Goal: Transaction & Acquisition: Purchase product/service

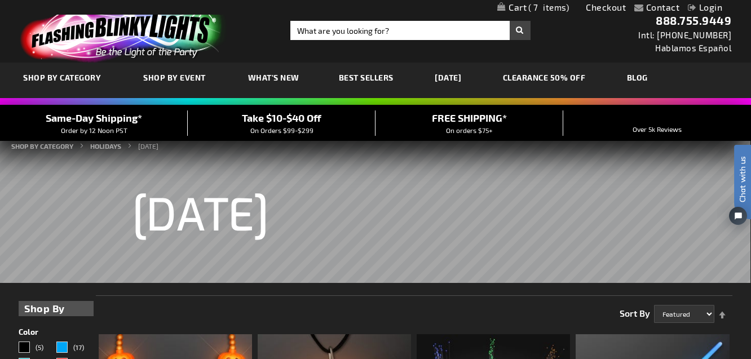
click at [524, 3] on link "My Cart 7 7 items" at bounding box center [534, 7] width 72 height 11
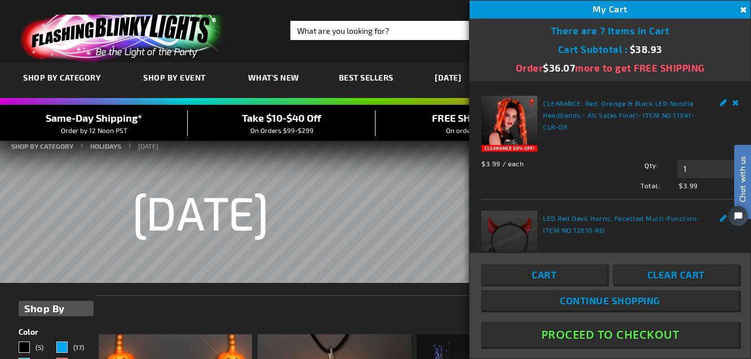
click at [741, 178] on span "Chat with us" at bounding box center [742, 179] width 17 height 46
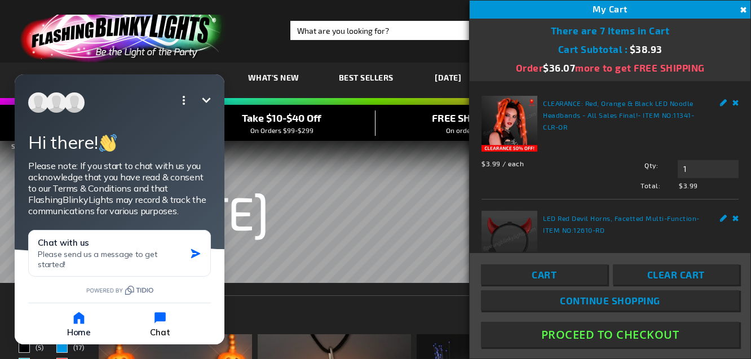
click at [160, 316] on icon "button" at bounding box center [160, 317] width 11 height 11
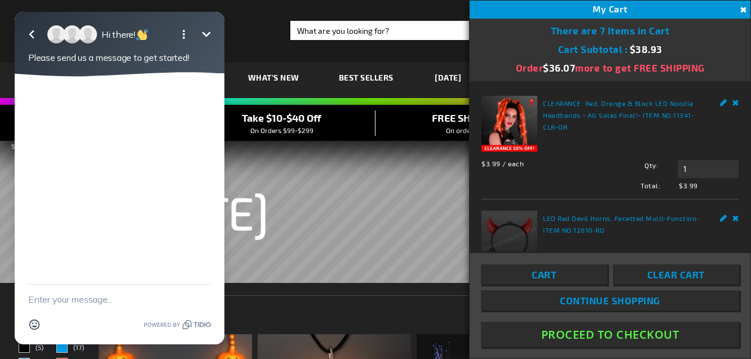
click at [36, 101] on div at bounding box center [120, 181] width 210 height 208
click at [49, 135] on div at bounding box center [120, 181] width 210 height 208
click at [77, 298] on textarea "New message" at bounding box center [119, 299] width 183 height 29
type textarea "How do I delete a couple items from "My Cart"?"
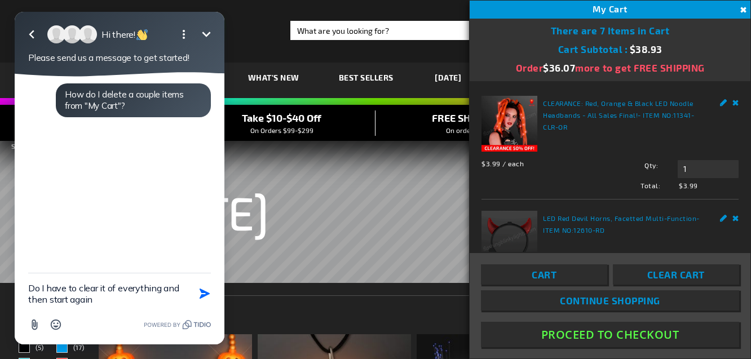
type textarea "Do I have to clear it of everything and then start again?"
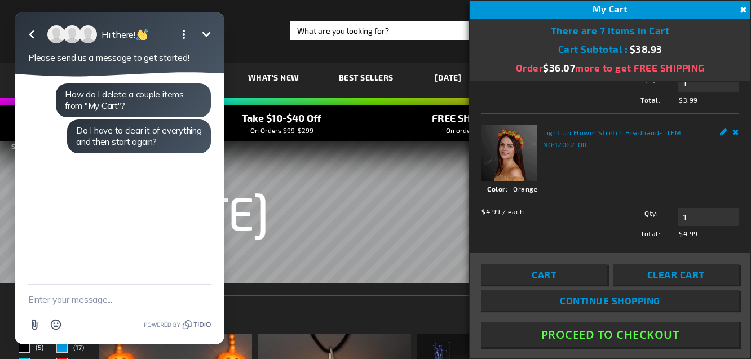
scroll to position [548, 0]
click at [694, 221] on input "1" at bounding box center [708, 216] width 61 height 18
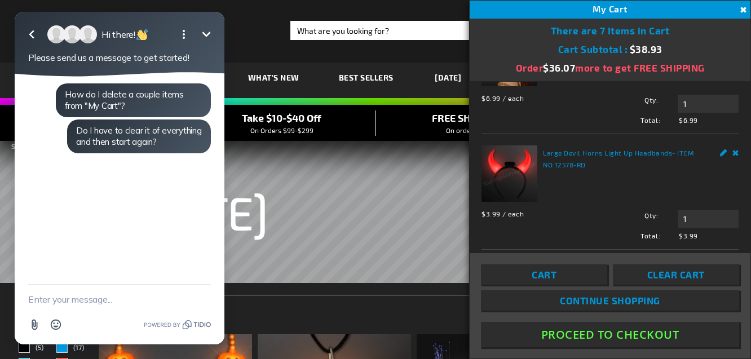
scroll to position [414, 0]
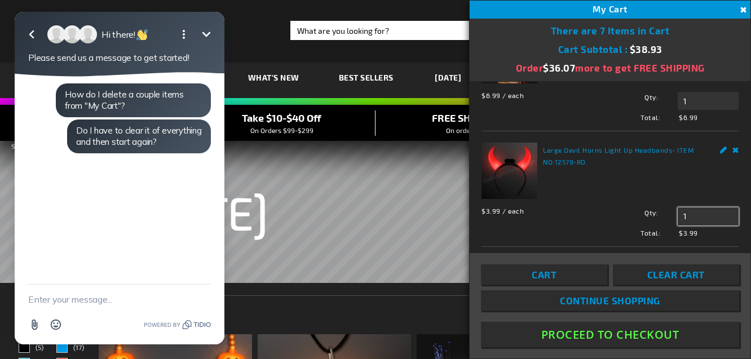
type input "1"
click at [697, 217] on input "1" at bounding box center [708, 217] width 61 height 18
type input "1"
click at [622, 15] on div "My Cart 7" at bounding box center [610, 10] width 281 height 18
click at [579, 300] on span "Continue Shopping" at bounding box center [610, 300] width 100 height 11
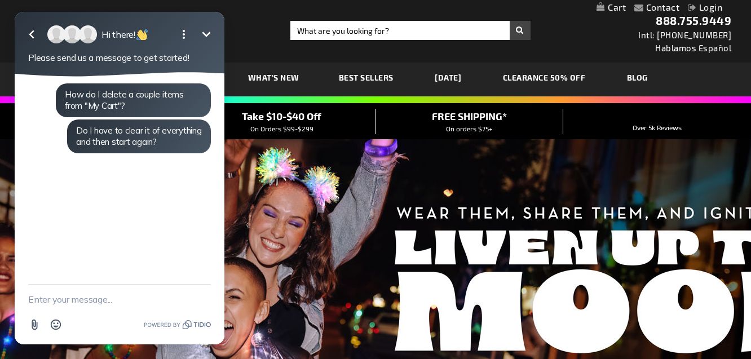
click at [453, 73] on link "[DATE]" at bounding box center [447, 78] width 43 height 38
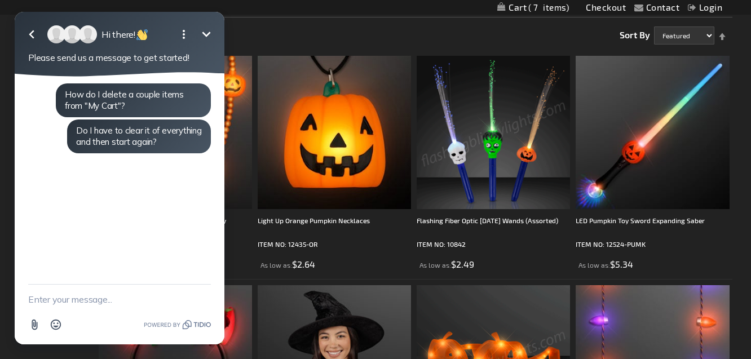
scroll to position [276, 0]
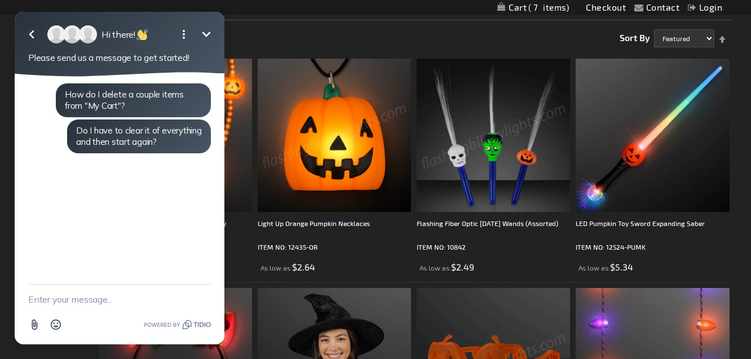
click at [311, 148] on img at bounding box center [334, 135] width 153 height 153
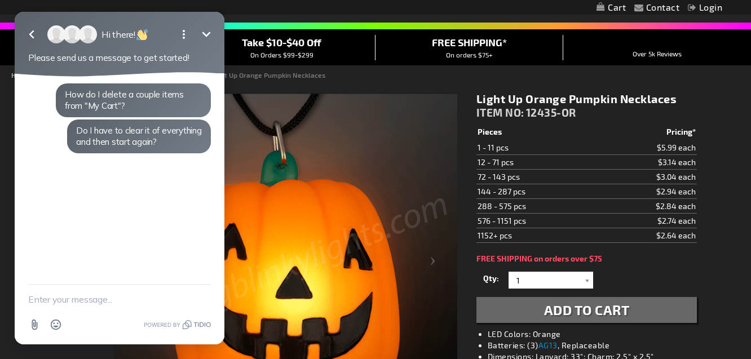
scroll to position [79, 0]
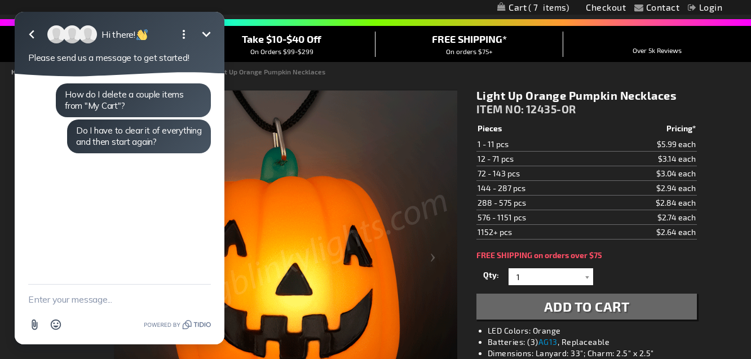
drag, startPoint x: 158, startPoint y: 18, endPoint x: 281, endPoint y: 4, distance: 124.3
click at [239, 4] on html "Go back Hi there! Minimize Open options Please send us a message to get started…" at bounding box center [119, 179] width 239 height 359
click at [31, 30] on icon "button" at bounding box center [32, 35] width 14 height 14
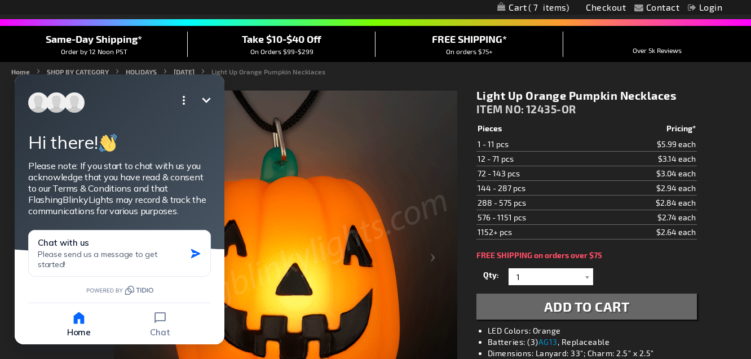
click at [200, 101] on icon "Minimize" at bounding box center [207, 101] width 14 height 14
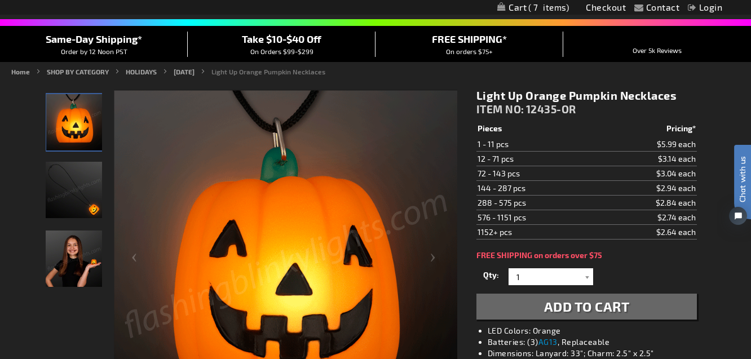
click at [575, 305] on span "Add to Cart" at bounding box center [587, 306] width 86 height 16
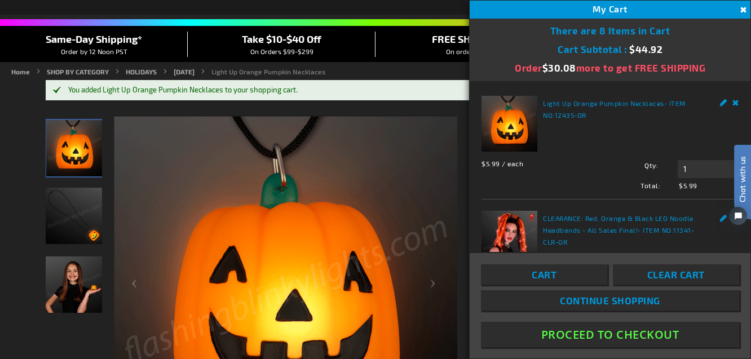
click at [580, 303] on span "Continue Shopping" at bounding box center [610, 300] width 100 height 11
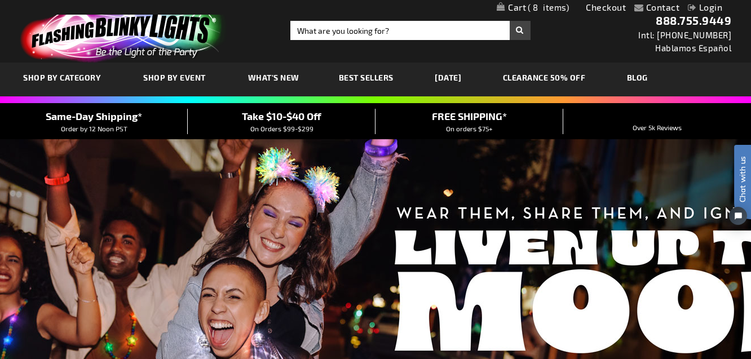
click at [456, 73] on link "[DATE]" at bounding box center [447, 78] width 43 height 38
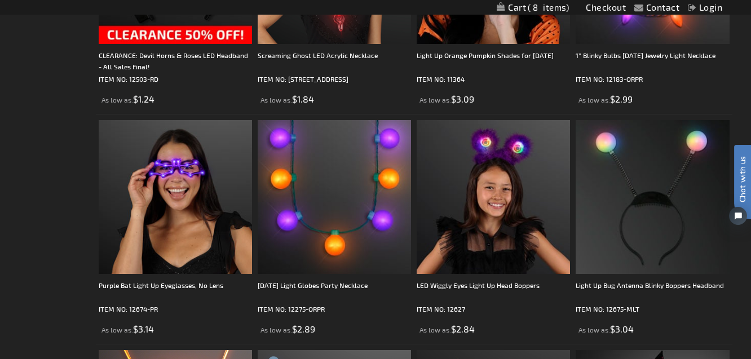
scroll to position [674, 0]
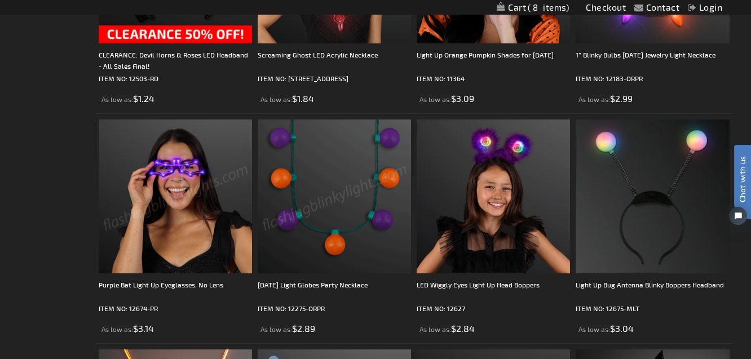
click at [190, 221] on img at bounding box center [175, 196] width 153 height 153
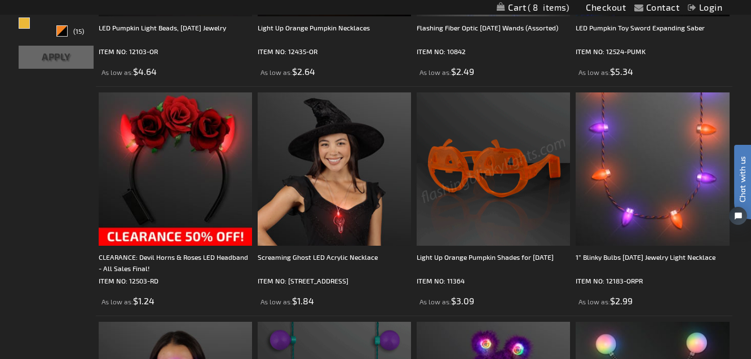
click at [487, 191] on img at bounding box center [493, 169] width 153 height 153
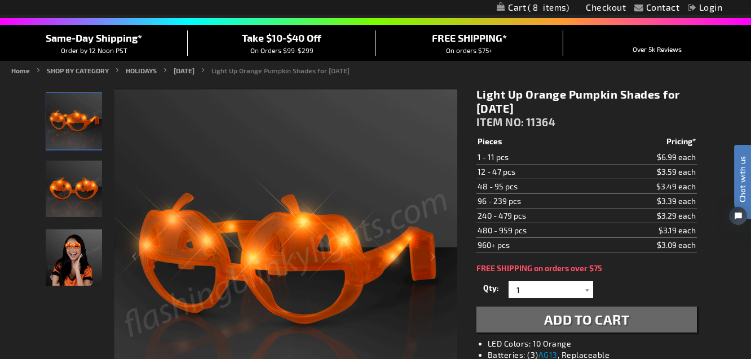
click at [580, 317] on span "Add to Cart" at bounding box center [587, 319] width 86 height 16
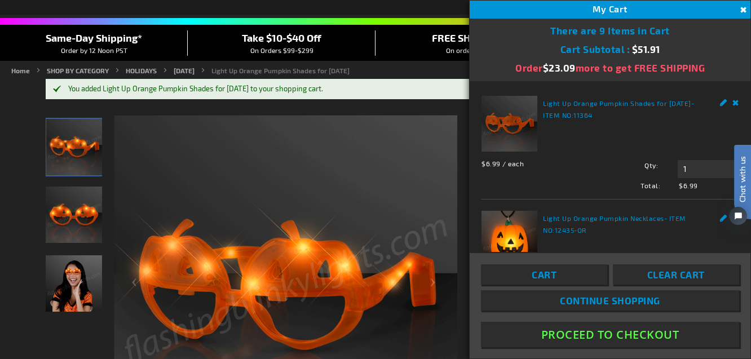
click at [591, 302] on span "Continue Shopping" at bounding box center [610, 300] width 100 height 11
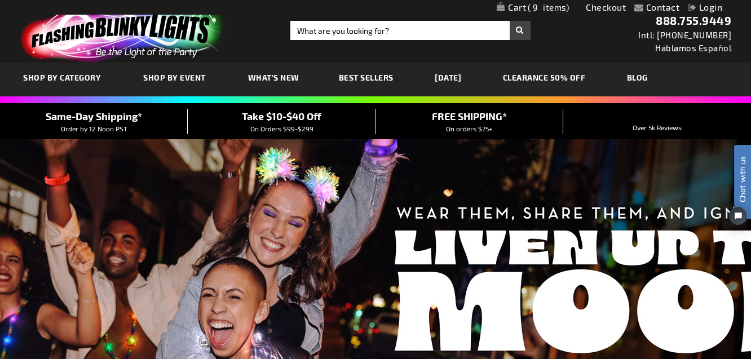
click at [451, 73] on link "[DATE]" at bounding box center [447, 78] width 43 height 38
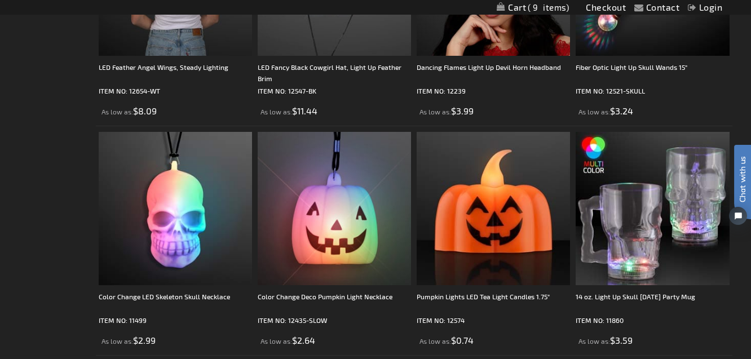
scroll to position [2732, 0]
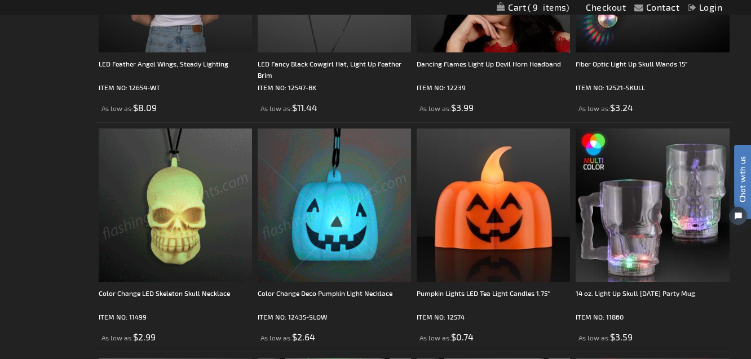
click at [175, 200] on img at bounding box center [175, 205] width 153 height 153
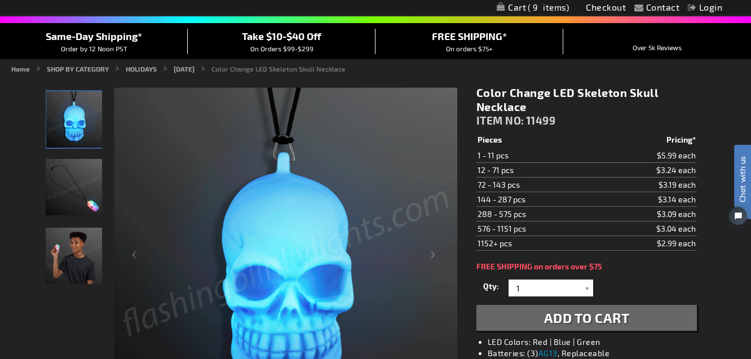
click at [553, 319] on span "Add to Cart" at bounding box center [587, 318] width 86 height 16
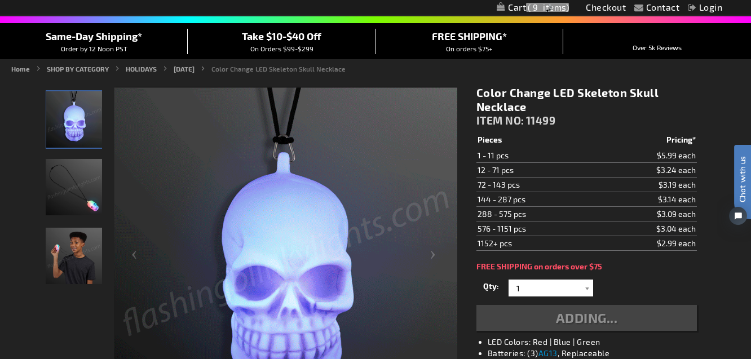
click at [553, 319] on div "Adding..." at bounding box center [587, 318] width 221 height 26
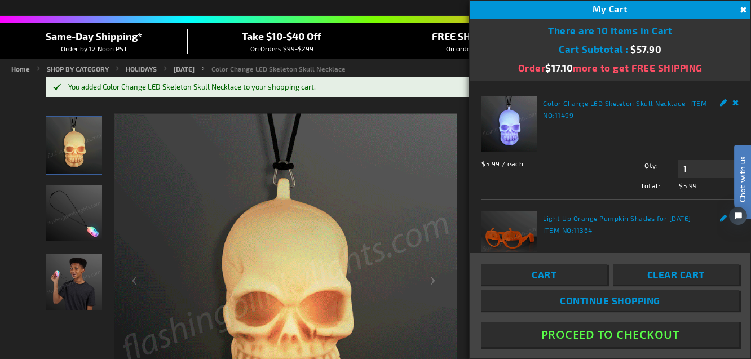
click at [549, 300] on link "Continue Shopping" at bounding box center [610, 300] width 258 height 20
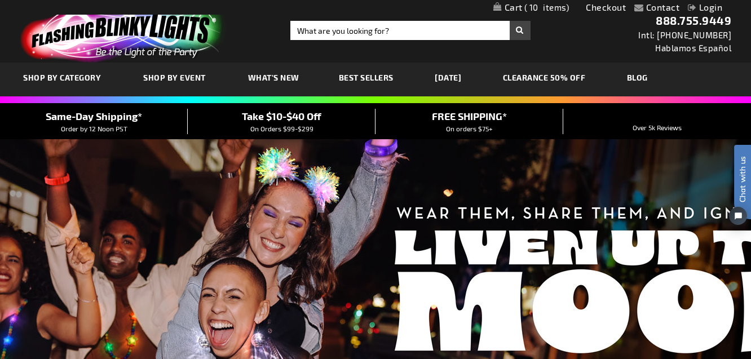
click at [443, 78] on link "[DATE]" at bounding box center [447, 78] width 43 height 38
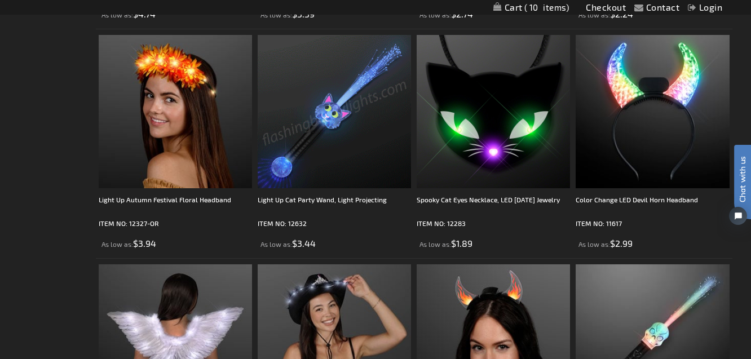
scroll to position [2361, 0]
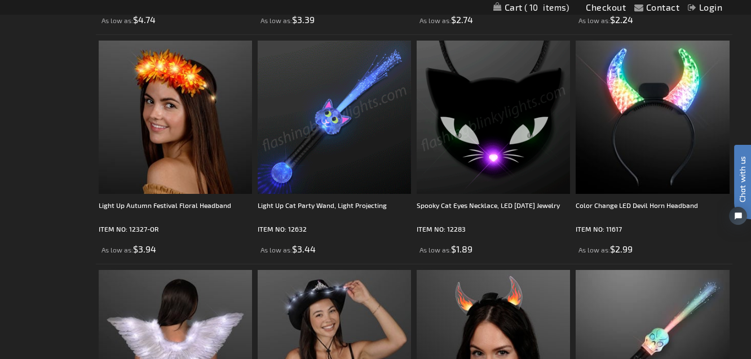
click at [505, 165] on img at bounding box center [493, 117] width 153 height 153
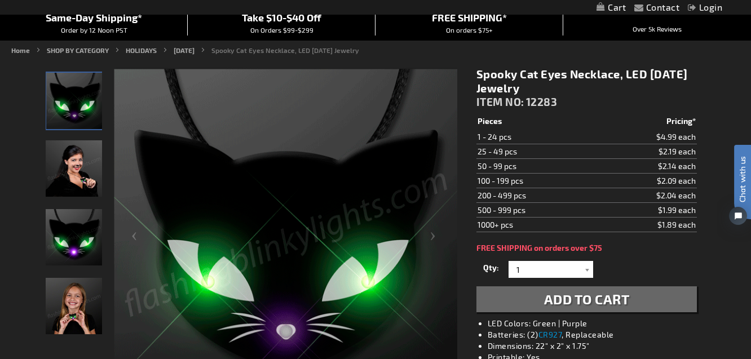
scroll to position [103, 0]
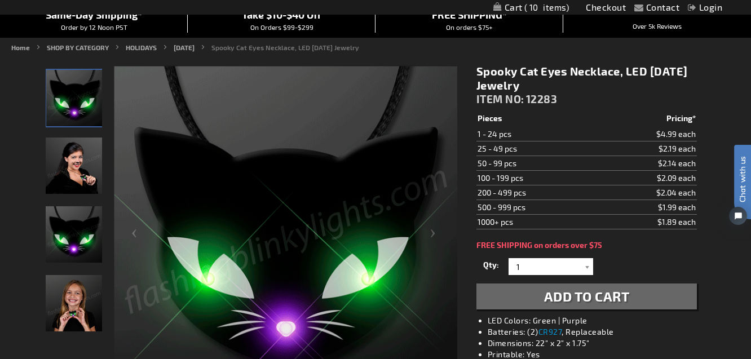
click at [522, 294] on button "Add to Cart" at bounding box center [587, 297] width 221 height 26
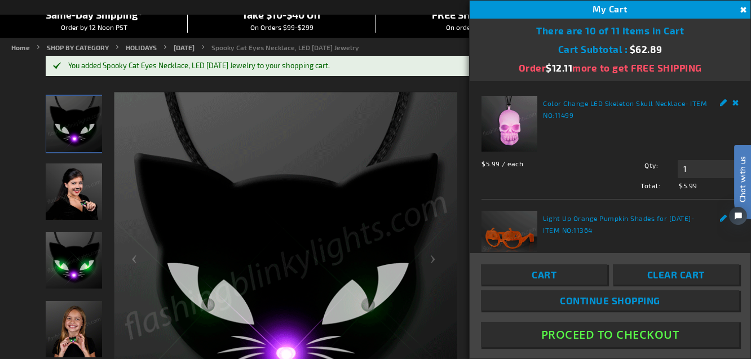
click at [612, 300] on span "Continue Shopping" at bounding box center [610, 300] width 100 height 11
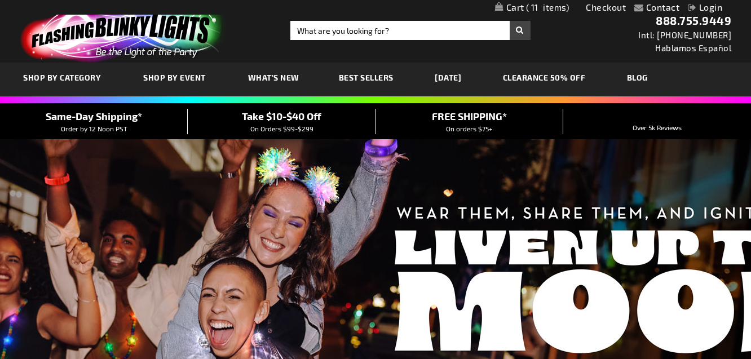
click at [454, 71] on link "[DATE]" at bounding box center [447, 78] width 43 height 38
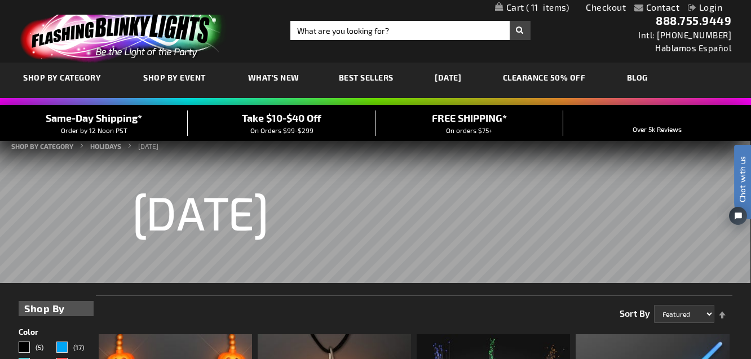
click at [446, 77] on link "[DATE]" at bounding box center [447, 78] width 43 height 38
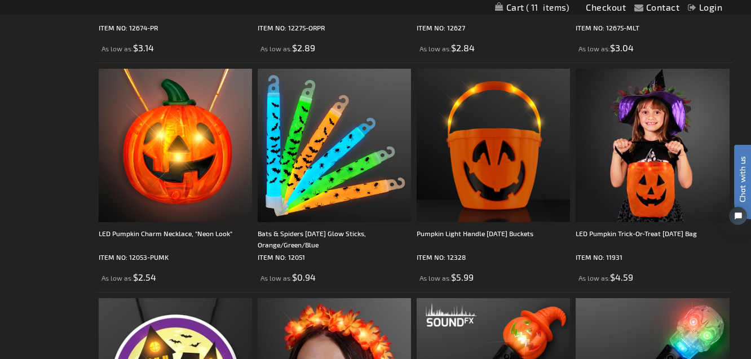
scroll to position [942, 0]
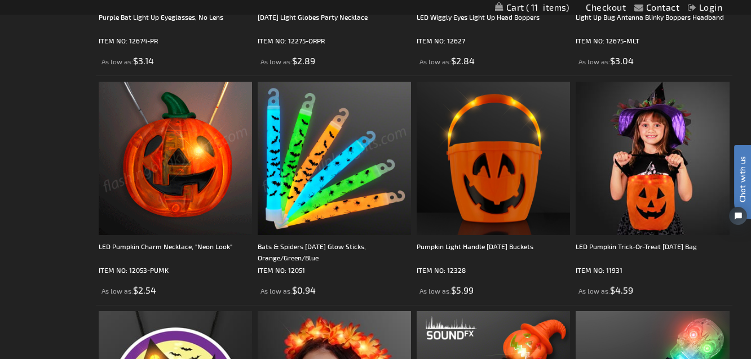
click at [183, 177] on img at bounding box center [175, 158] width 153 height 153
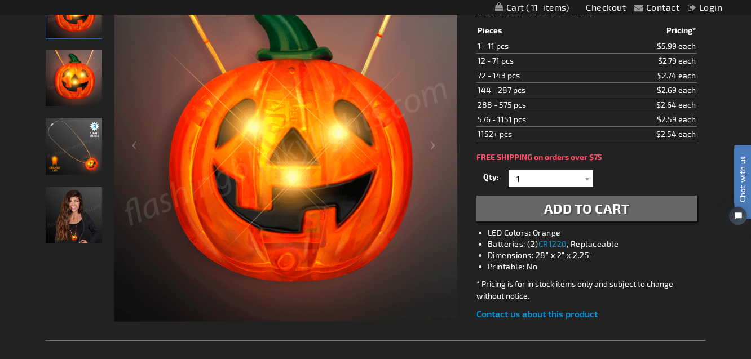
scroll to position [206, 0]
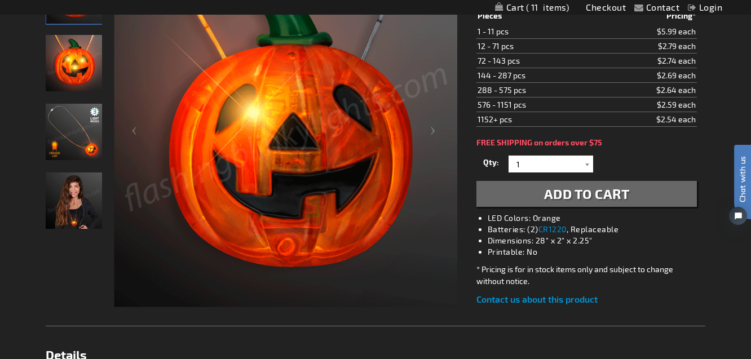
click at [561, 193] on span "Add to Cart" at bounding box center [587, 194] width 86 height 16
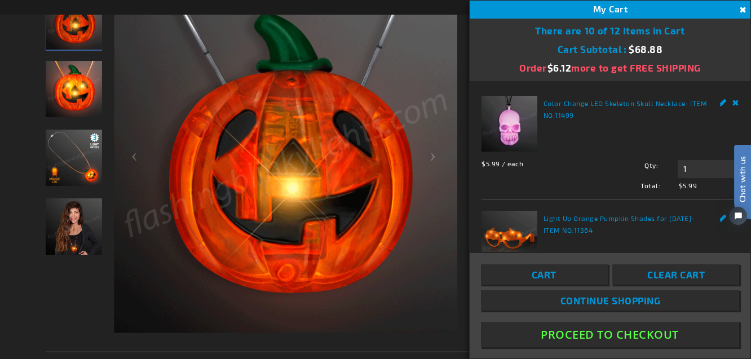
scroll to position [231, 0]
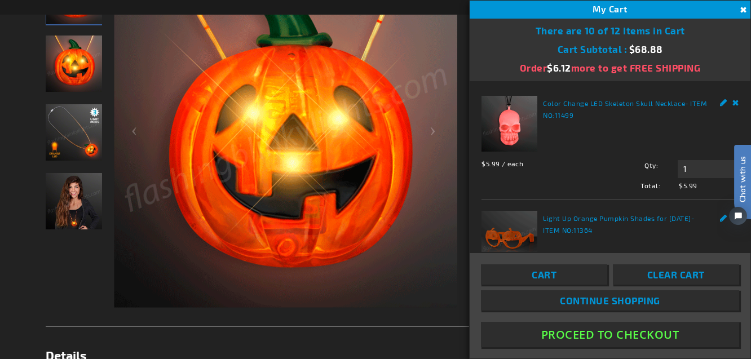
click at [583, 298] on span "Continue Shopping" at bounding box center [610, 300] width 100 height 11
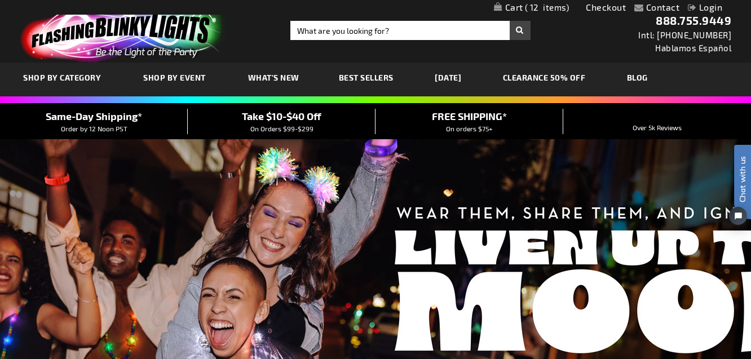
click at [448, 75] on link "[DATE]" at bounding box center [447, 78] width 43 height 38
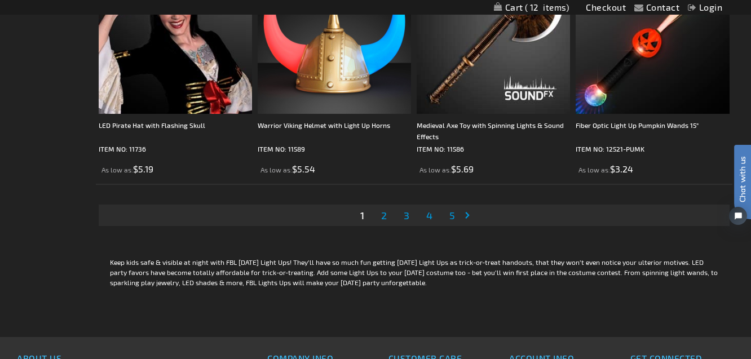
scroll to position [3590, 0]
click at [382, 213] on span "2" at bounding box center [384, 215] width 6 height 12
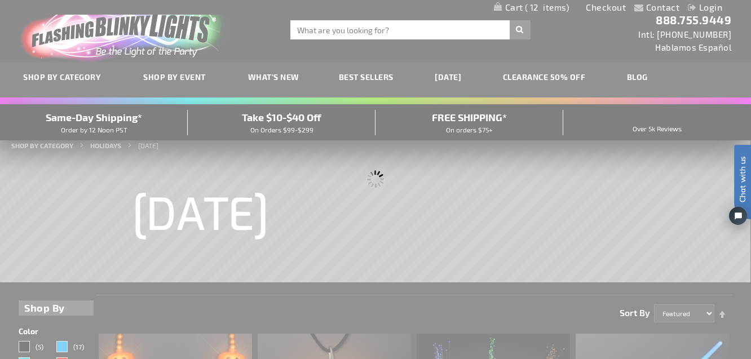
scroll to position [0, 0]
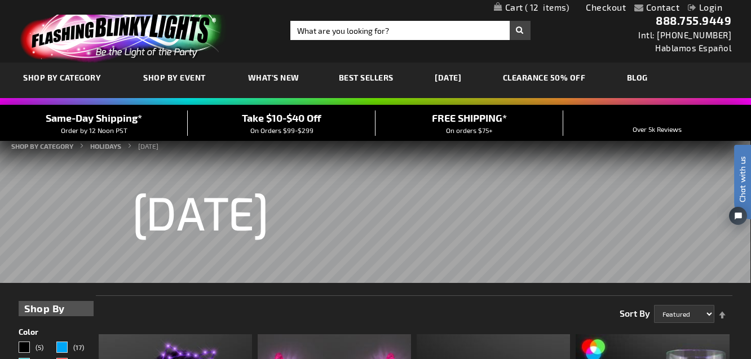
click at [542, 6] on span "12" at bounding box center [547, 7] width 45 height 10
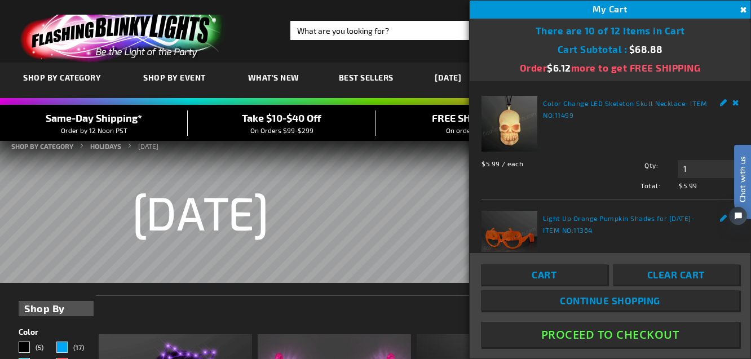
click at [683, 274] on span "Clear Cart" at bounding box center [677, 274] width 58 height 11
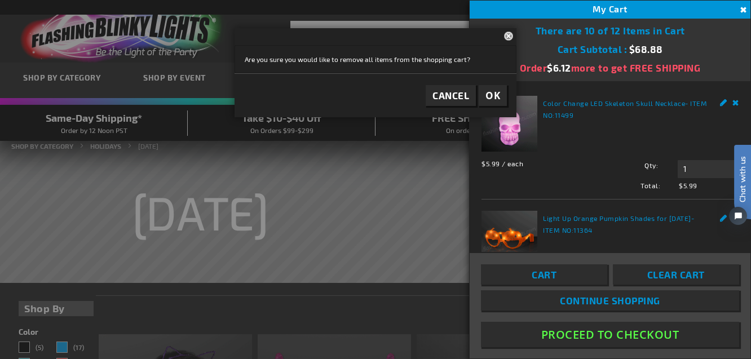
click at [651, 274] on span "Clear Cart" at bounding box center [677, 274] width 58 height 11
click at [493, 89] on span "OK" at bounding box center [493, 95] width 15 height 13
click at [743, 6] on button "Close" at bounding box center [742, 10] width 12 height 12
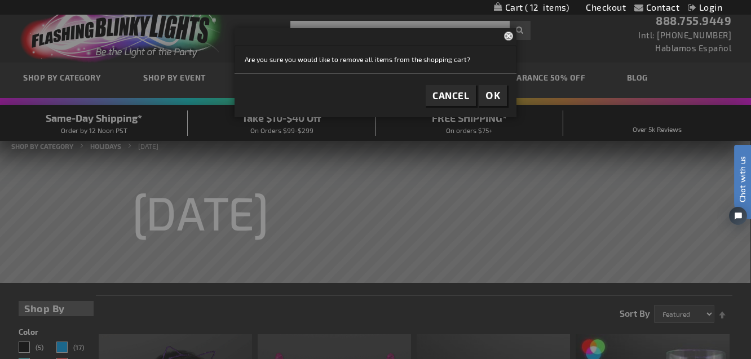
click at [514, 5] on link "My Cart 12 12 items" at bounding box center [532, 7] width 76 height 11
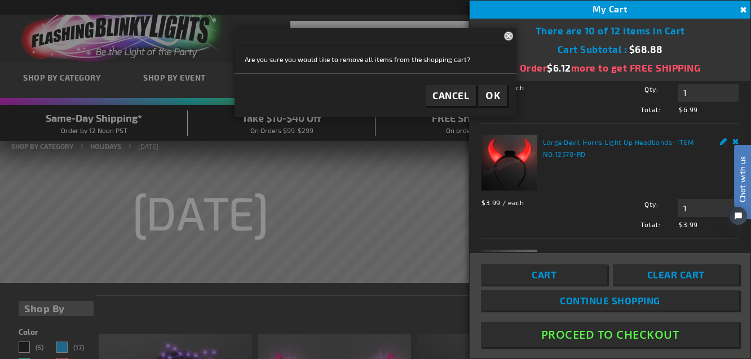
scroll to position [768, 0]
click at [688, 209] on input "1" at bounding box center [708, 209] width 61 height 18
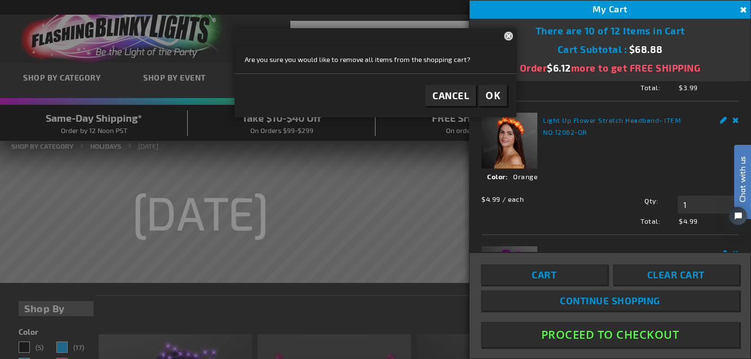
scroll to position [905, 0]
type input "1"
click at [692, 206] on input "1" at bounding box center [708, 205] width 61 height 18
type input "1"
click at [509, 36] on button "Close" at bounding box center [510, 35] width 12 height 15
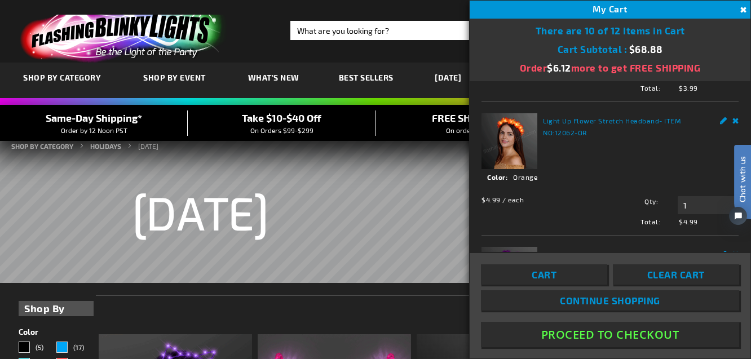
click at [509, 37] on div "Cart Subtotal $68.88" at bounding box center [610, 49] width 281 height 24
click at [704, 35] on div "There are 10 of 12 Items in Cart" at bounding box center [610, 28] width 281 height 18
click at [743, 6] on button "Close" at bounding box center [742, 10] width 12 height 12
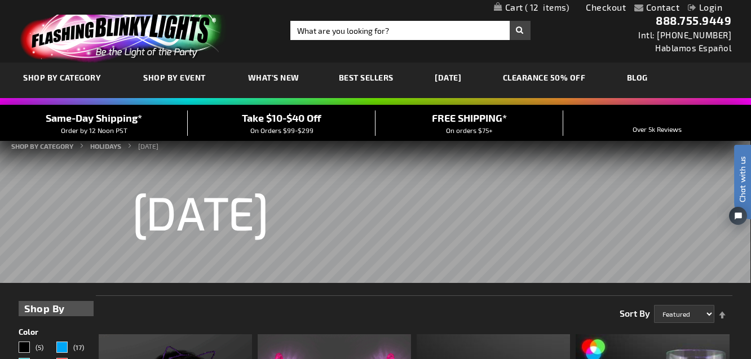
click at [501, 4] on link "My Cart 12 12 items" at bounding box center [532, 7] width 76 height 11
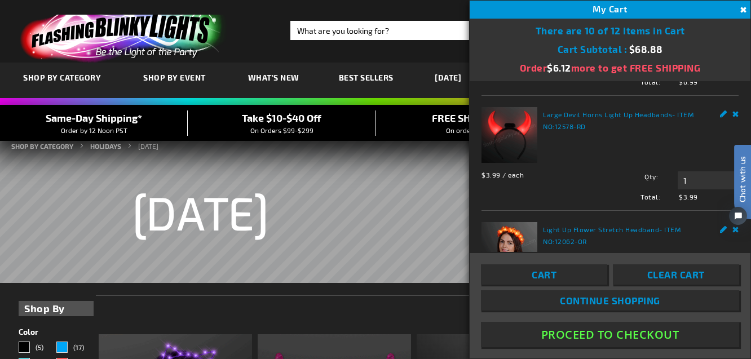
scroll to position [783, 0]
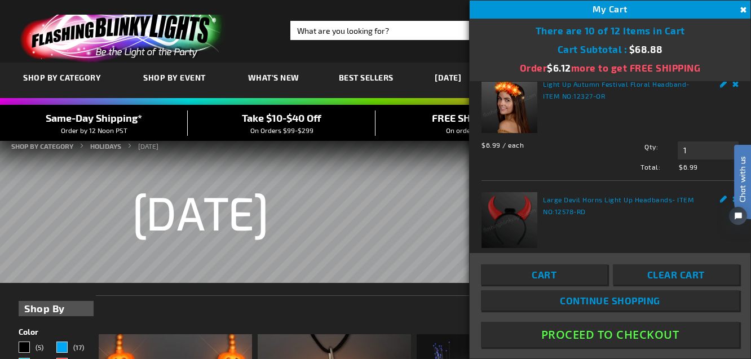
scroll to position [711, 0]
click at [688, 271] on span "Clear Cart" at bounding box center [677, 274] width 58 height 11
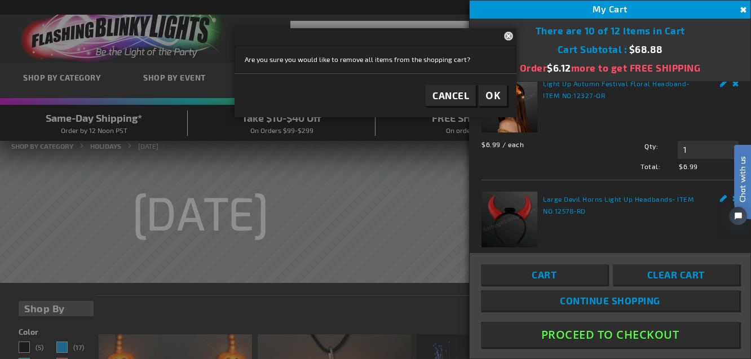
click at [683, 276] on span "Clear Cart" at bounding box center [677, 274] width 58 height 11
click at [490, 94] on span "OK" at bounding box center [493, 95] width 15 height 13
click at [491, 91] on span "OK" at bounding box center [493, 95] width 15 height 13
